Goal: Entertainment & Leisure: Consume media (video, audio)

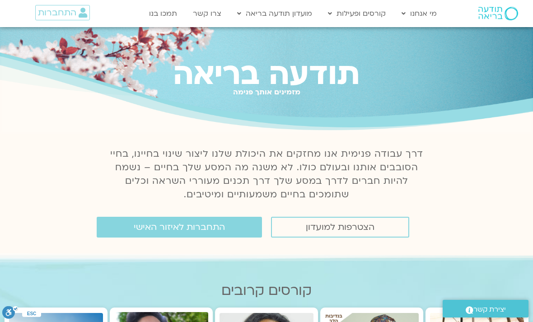
click at [228, 226] on link "התחברות לאיזור האישי" at bounding box center [179, 227] width 165 height 21
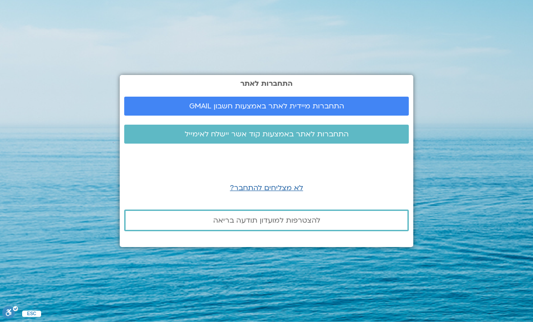
click at [353, 110] on span "התחברות מיידית לאתר באמצעות חשבון GMAIL" at bounding box center [266, 106] width 263 height 8
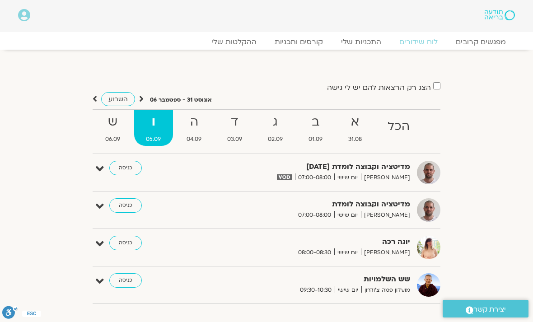
click at [252, 42] on link "ההקלטות שלי" at bounding box center [233, 41] width 63 height 9
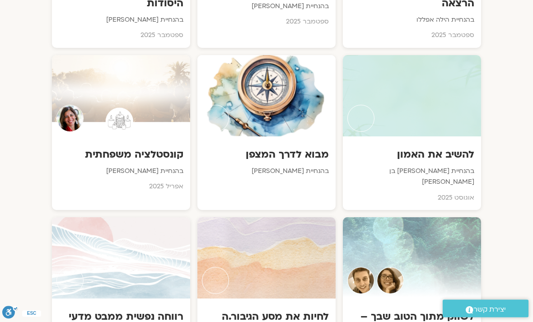
scroll to position [645, 0]
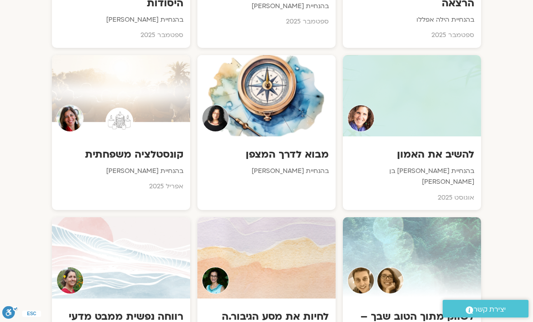
click at [433, 101] on div at bounding box center [412, 95] width 138 height 81
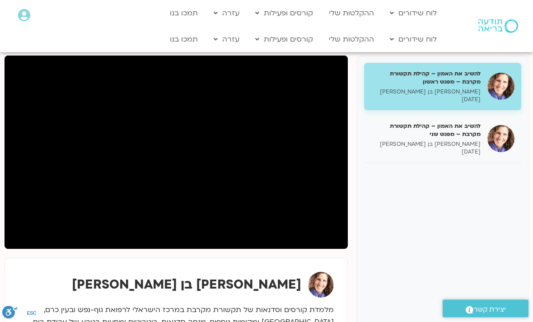
scroll to position [89, 0]
click at [465, 142] on p "[PERSON_NAME] בן [PERSON_NAME]" at bounding box center [426, 144] width 110 height 8
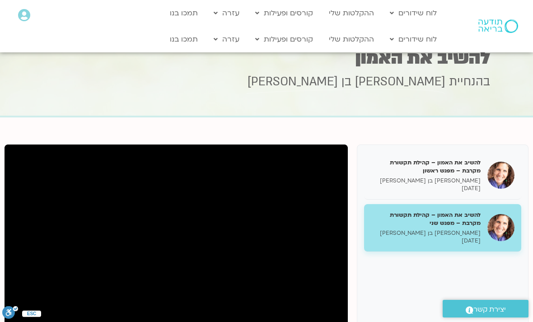
click at [319, 91] on div "בהנחיית שאנייה כהן בן חיים" at bounding box center [266, 95] width 447 height 42
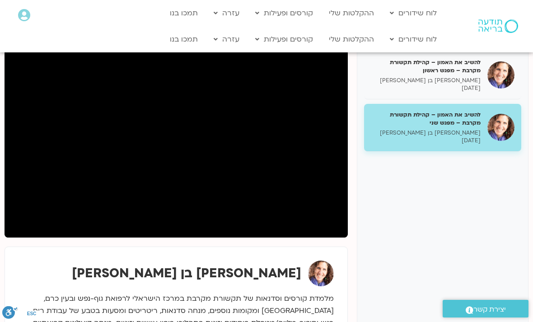
scroll to position [101, 0]
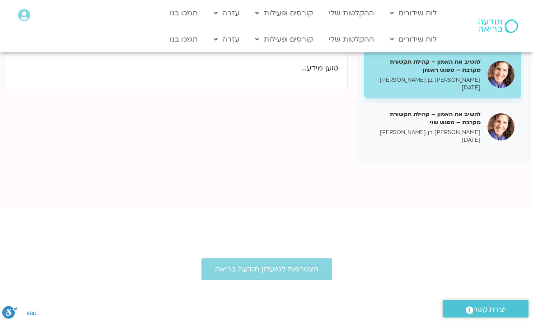
scroll to position [118, 0]
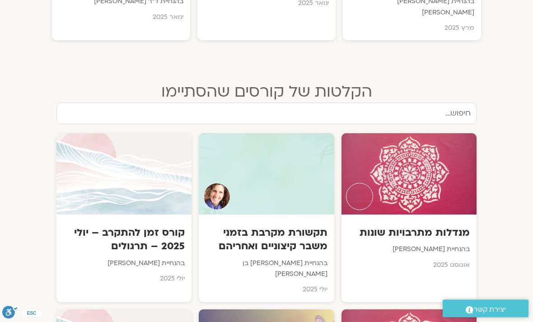
scroll to position [991, 0]
click at [269, 226] on h3 "תקשורת מקרבת בזמני משבר קיצוניים ואחריהם" at bounding box center [265, 239] width 121 height 27
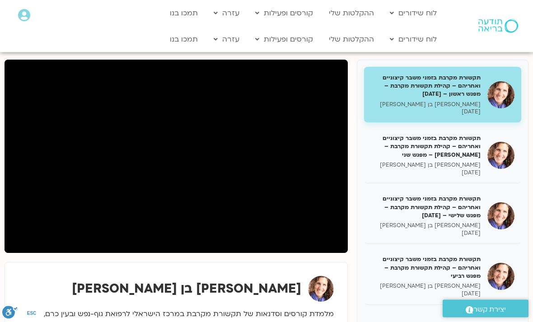
scroll to position [85, 0]
click at [465, 207] on h5 "תקשורת מקרבת בזמני משבר קיצוניים ואחריהם – קהילת תקשורת מקרבת – מפגש שלישי – [D…" at bounding box center [426, 207] width 110 height 25
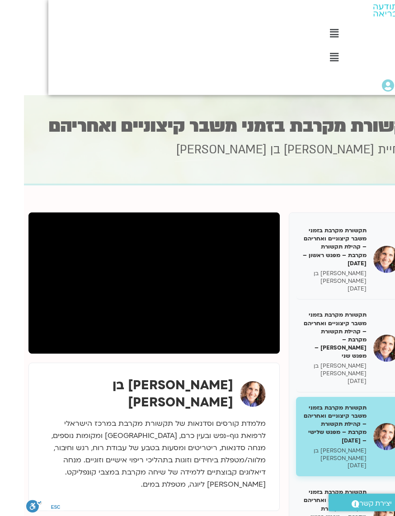
scroll to position [0, -23]
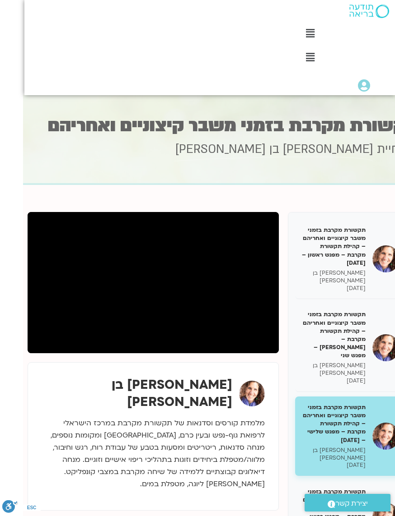
click at [23, 321] on html "דלג לתוכן Main Menu לוח שידורים לוח שידורים יומי תכניה שבועית ההקלטות שלי קורסי…" at bounding box center [220, 442] width 395 height 884
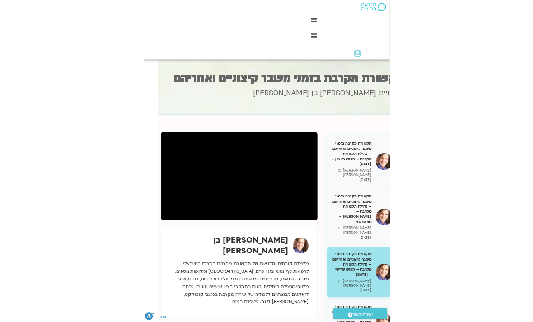
scroll to position [0, 0]
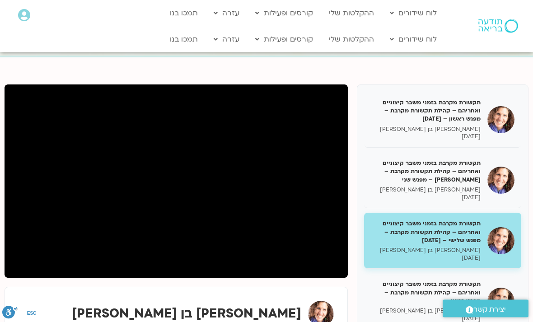
scroll to position [60, 0]
click at [513, 102] on div "תקשורת מקרבת בזמני משבר קיצוניים ואחריהם – קהילת תקשורת מקרבת – מפגש ראשון – [D…" at bounding box center [442, 120] width 157 height 56
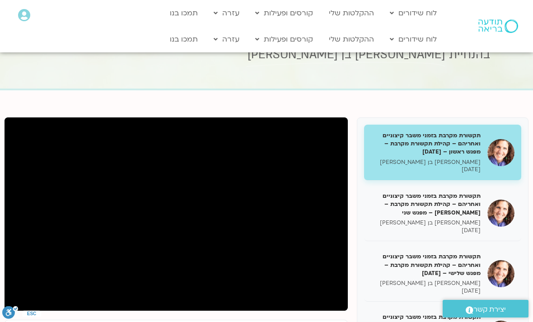
scroll to position [29, 0]
